Goal: Task Accomplishment & Management: Manage account settings

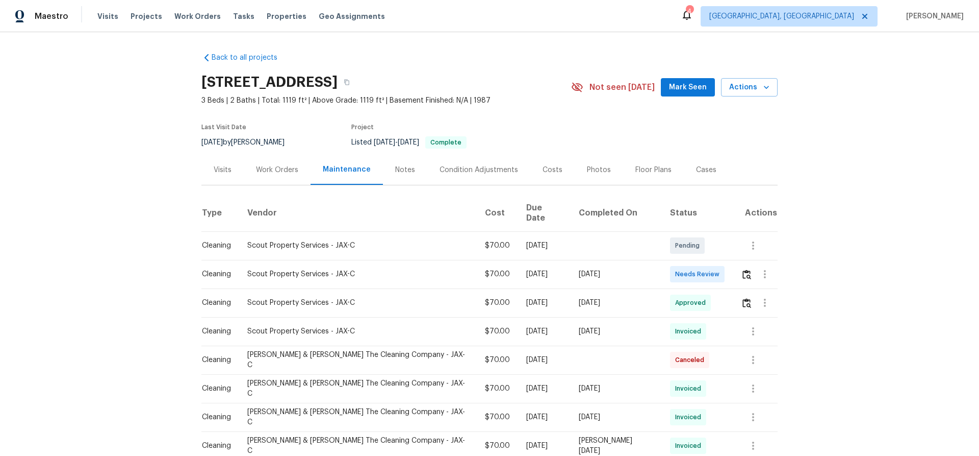
click at [741, 282] on div at bounding box center [759, 274] width 36 height 24
click at [743, 277] on img "button" at bounding box center [747, 274] width 9 height 10
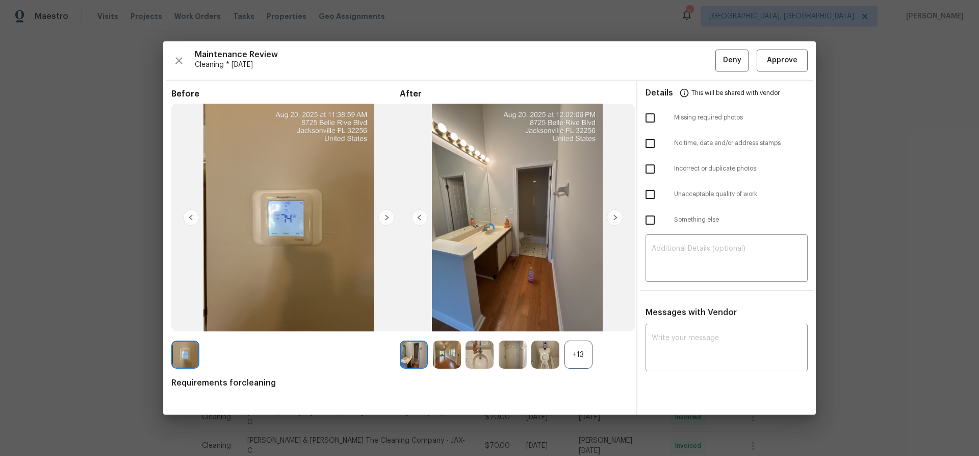
click at [780, 57] on div at bounding box center [489, 227] width 653 height 373
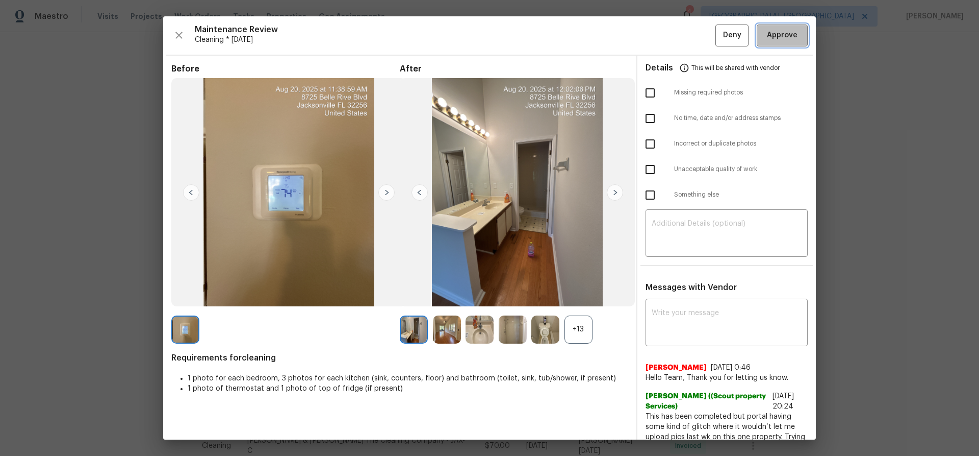
click at [787, 44] on button "Approve" at bounding box center [782, 35] width 51 height 22
